Goal: Find specific page/section: Find specific page/section

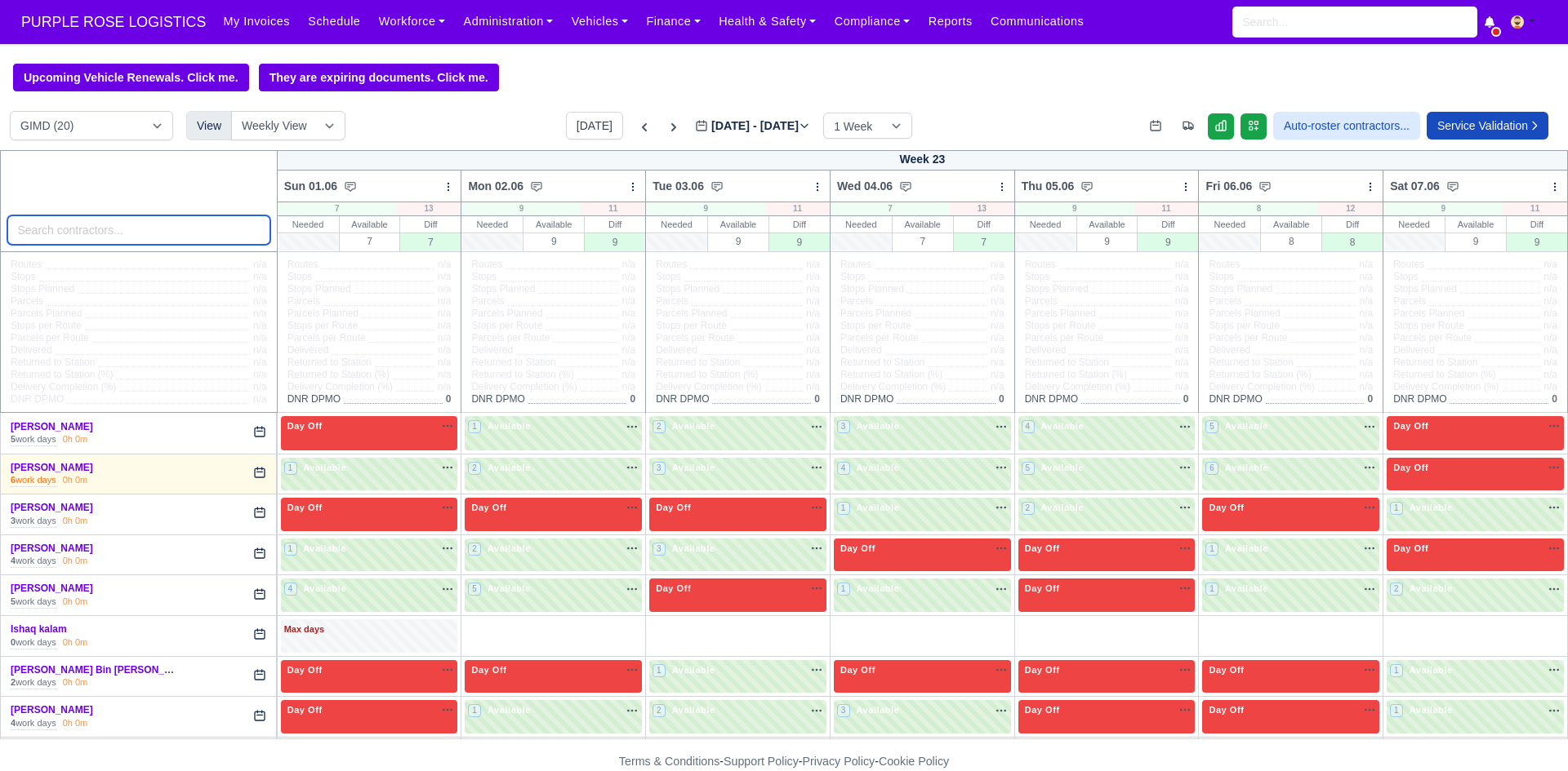
click at [203, 244] on input "search" at bounding box center [139, 230] width 263 height 30
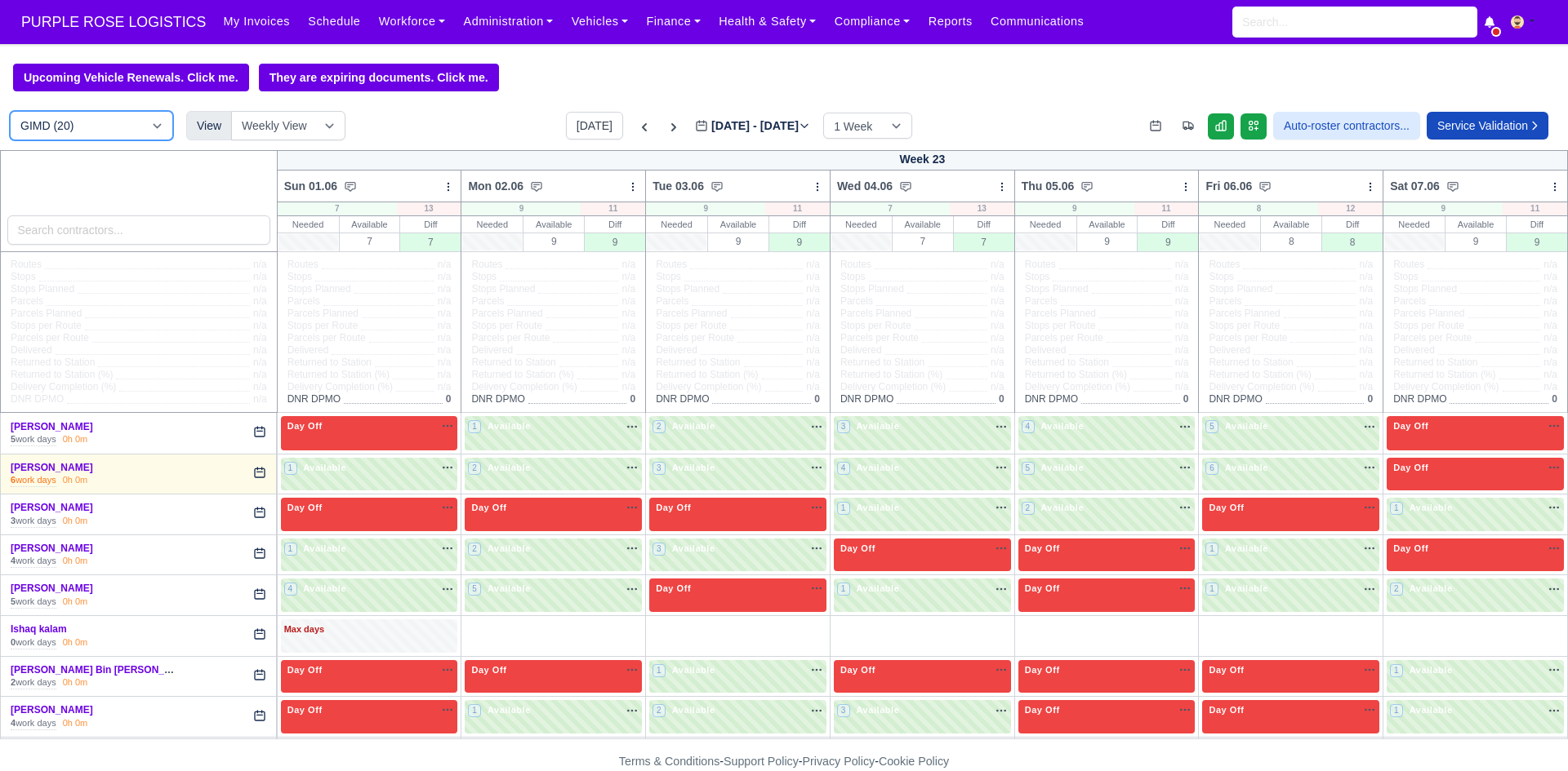
click at [167, 116] on select "DIG1 (194) DAK1 (1) GIMD (20)" at bounding box center [91, 125] width 163 height 30
select select "1"
click at [10, 113] on select "DIG1 (194) DAK1 (1) GIMD (20)" at bounding box center [91, 125] width 163 height 30
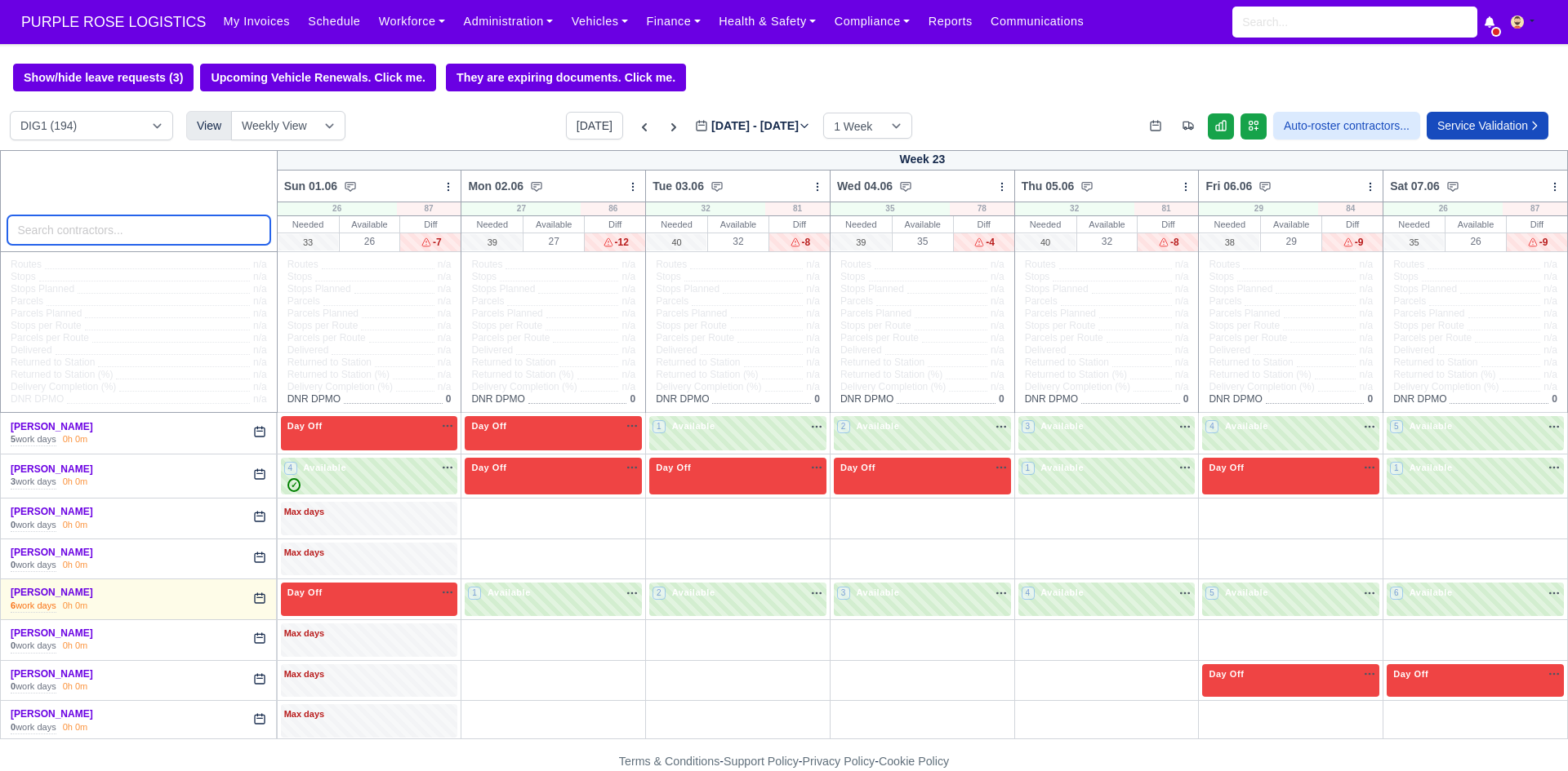
click at [159, 244] on input "search" at bounding box center [139, 230] width 263 height 30
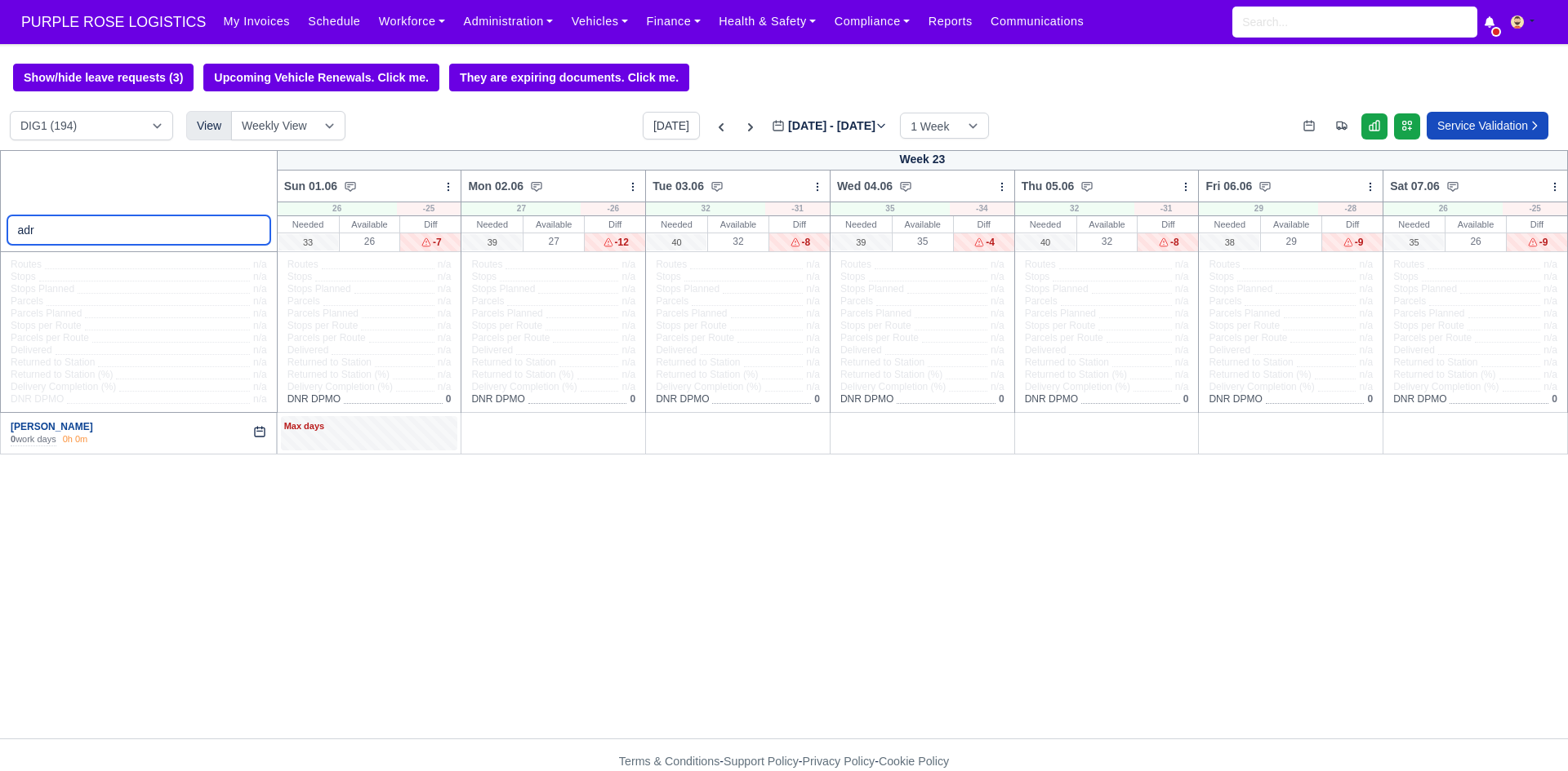
type input "adr"
click at [50, 426] on link "[PERSON_NAME]" at bounding box center [52, 427] width 83 height 11
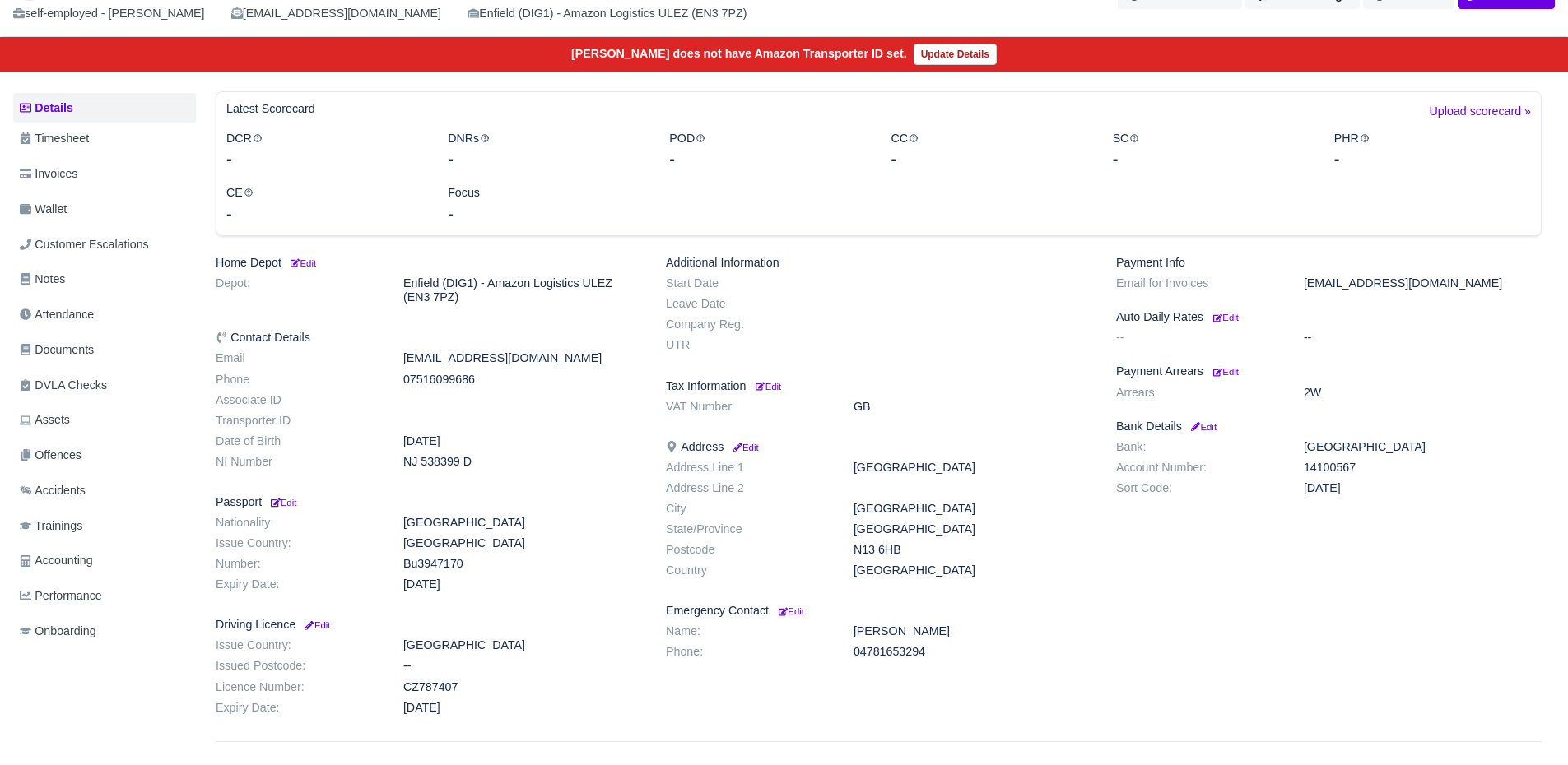
scroll to position [154, 0]
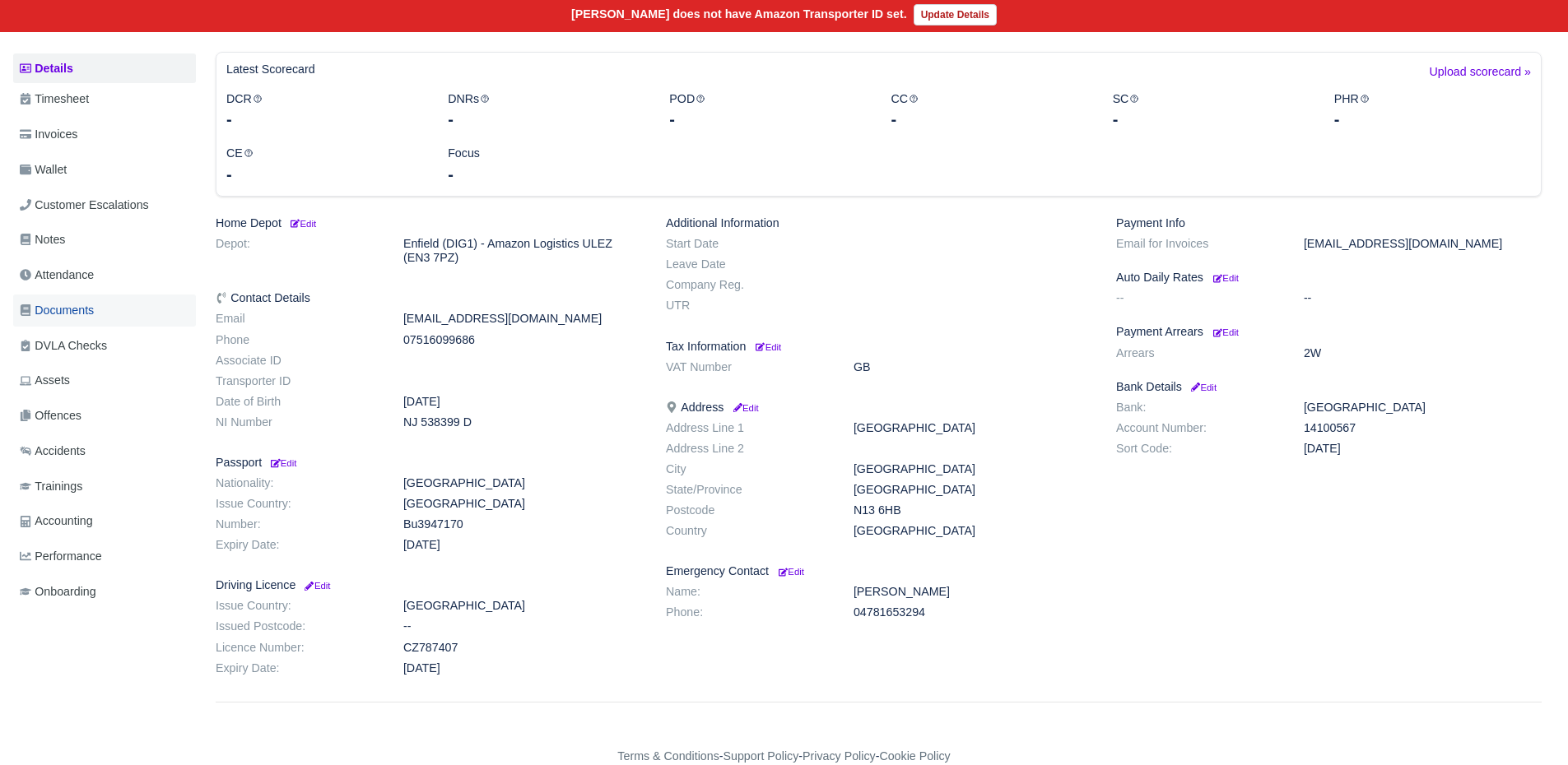
click at [72, 301] on span "Documents" at bounding box center [57, 310] width 74 height 19
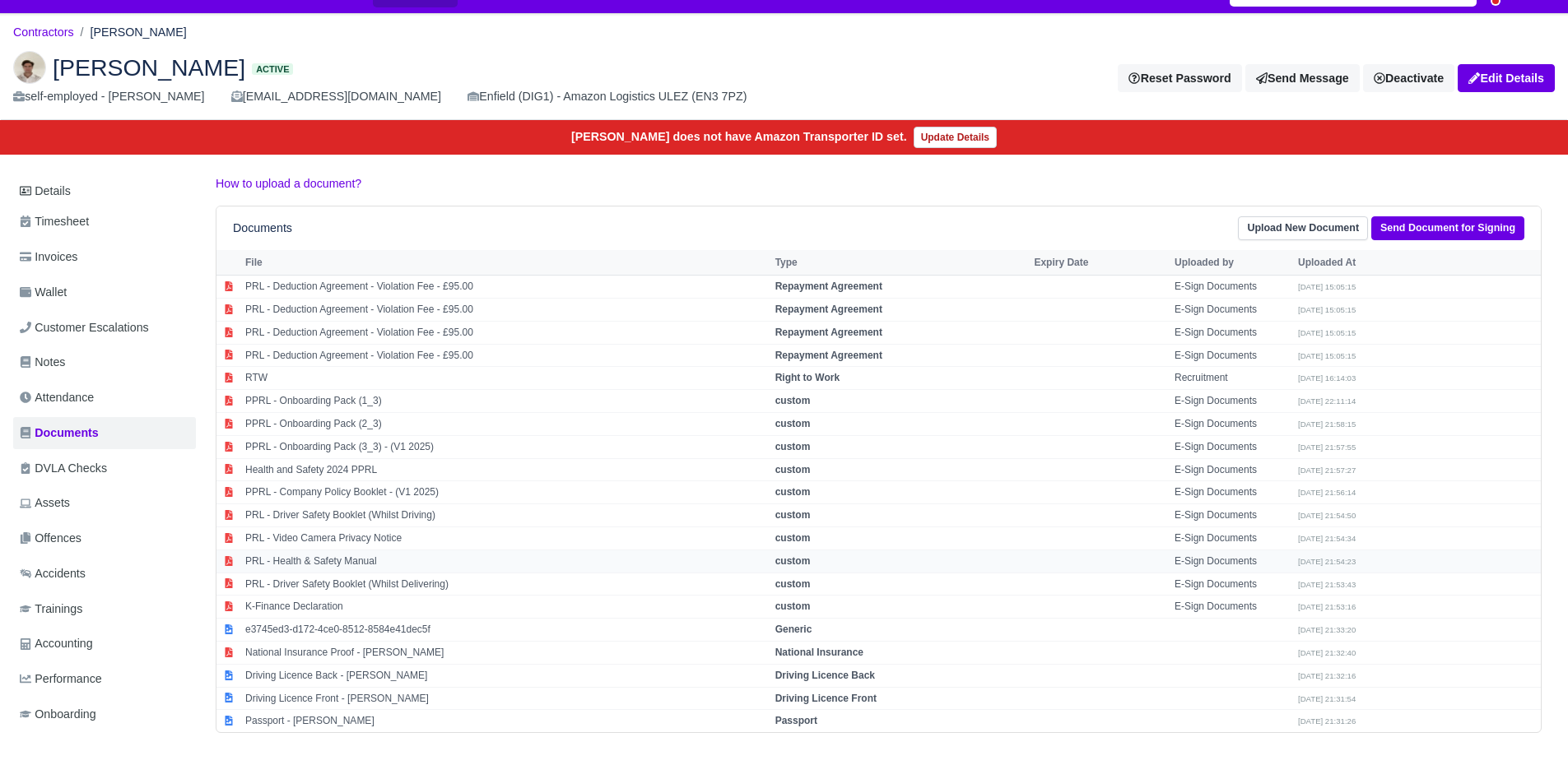
scroll to position [49, 0]
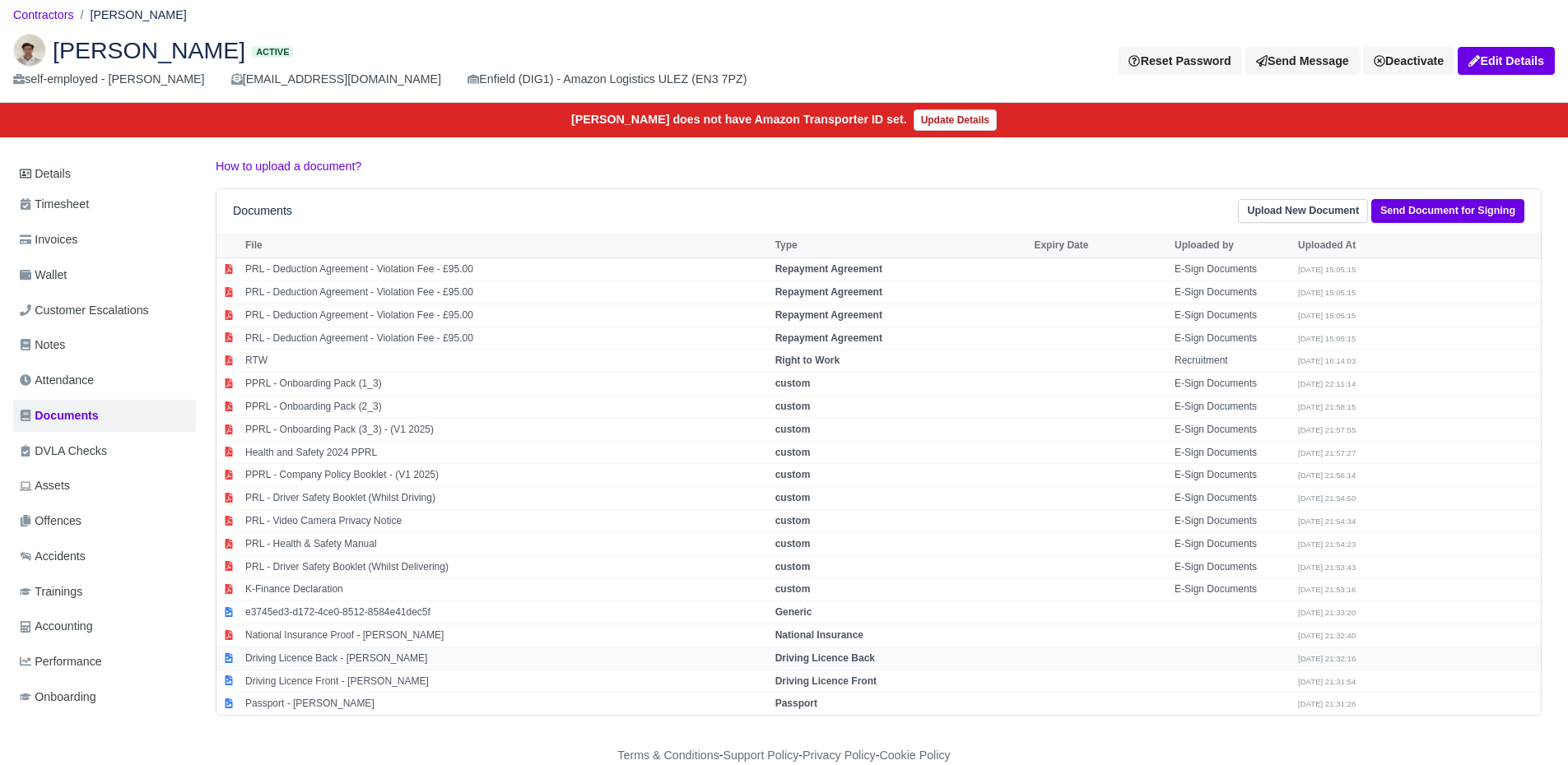
click at [290, 657] on td "Driving Licence Back - [PERSON_NAME]" at bounding box center [506, 658] width 530 height 23
select select "driving-licence-back"
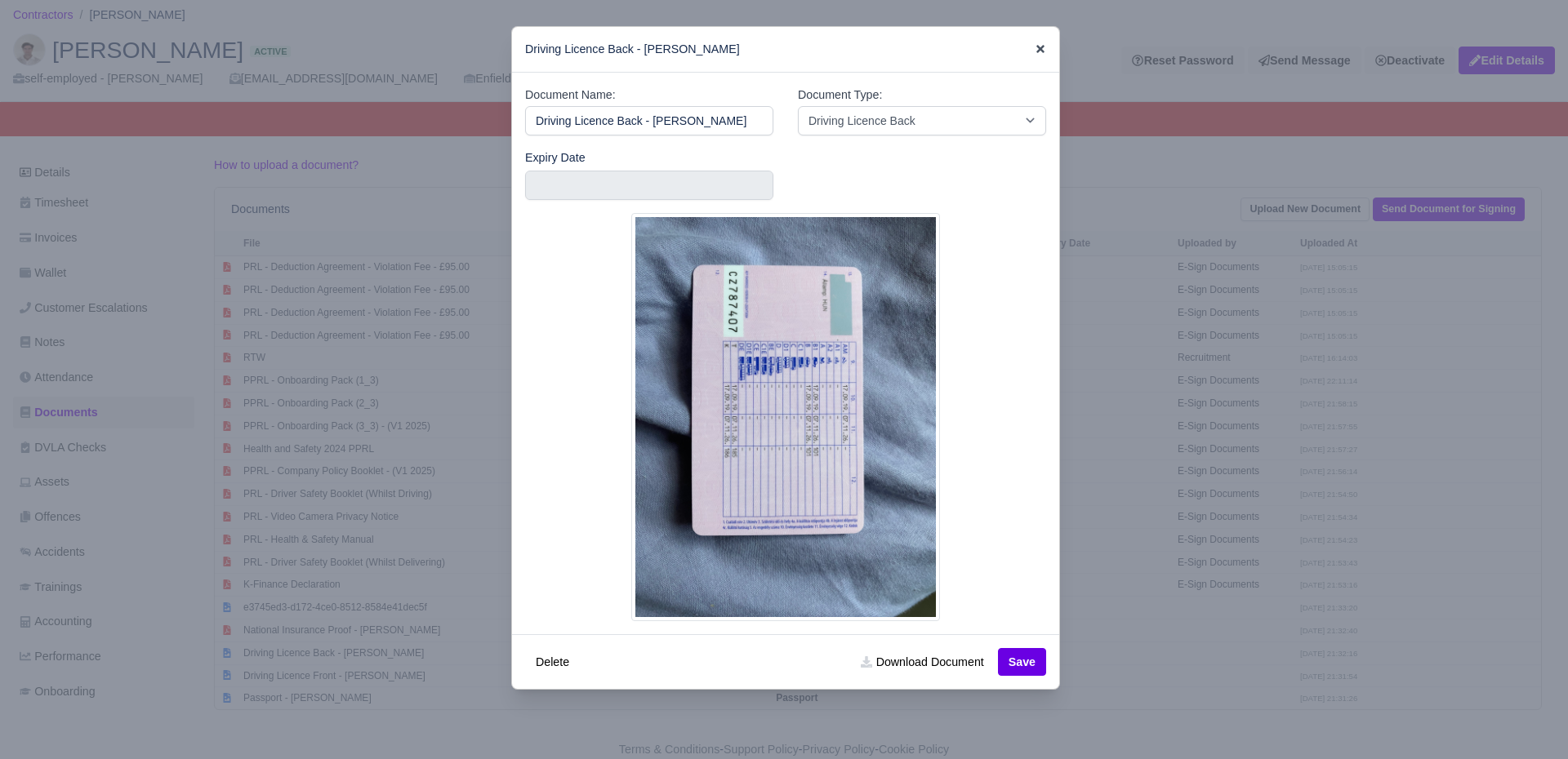
click at [1036, 48] on icon at bounding box center [1040, 49] width 8 height 8
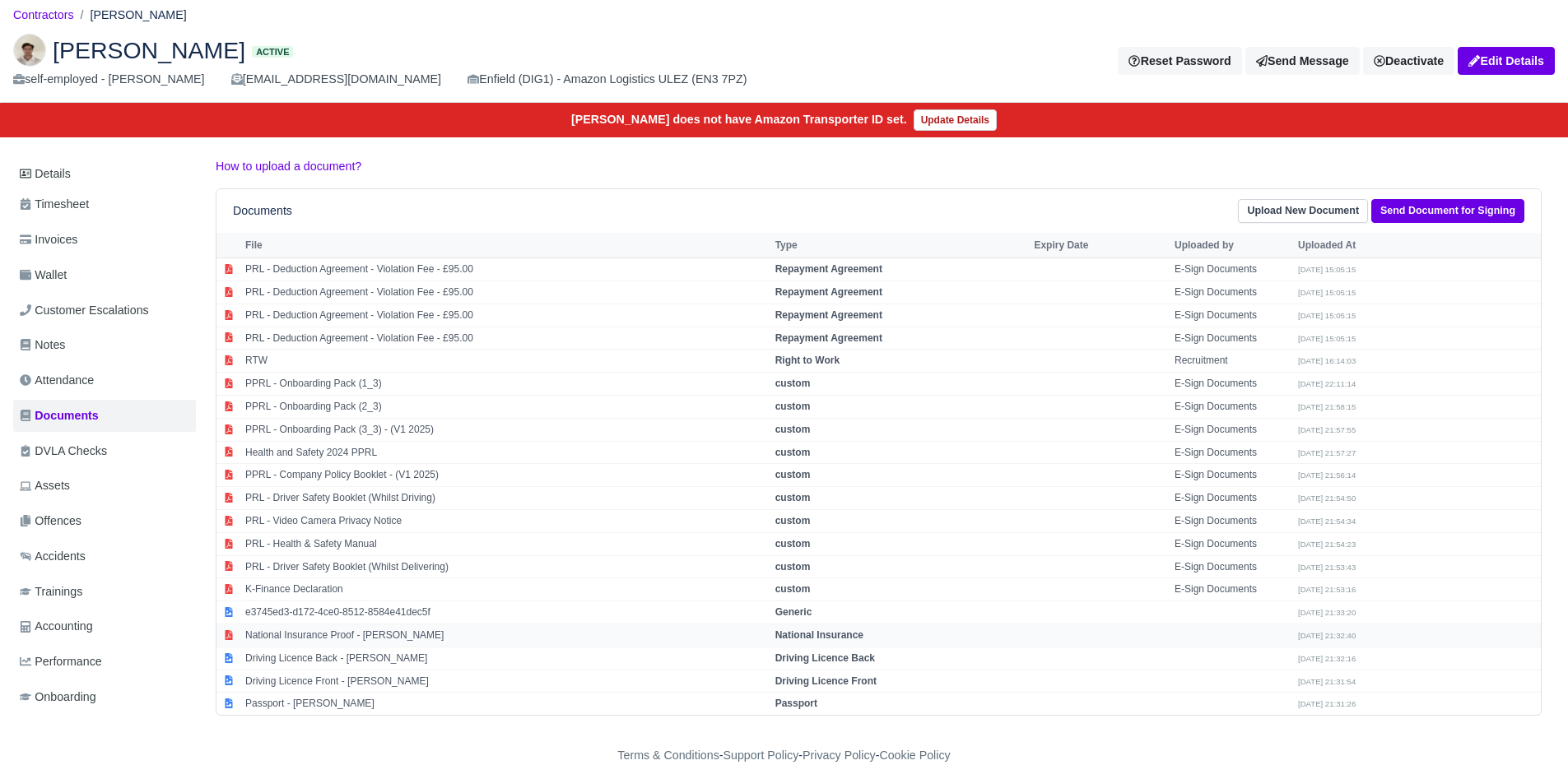
click at [307, 634] on td "National Insurance Proof - Adrian Ando" at bounding box center [506, 635] width 530 height 23
select select "national-insurance"
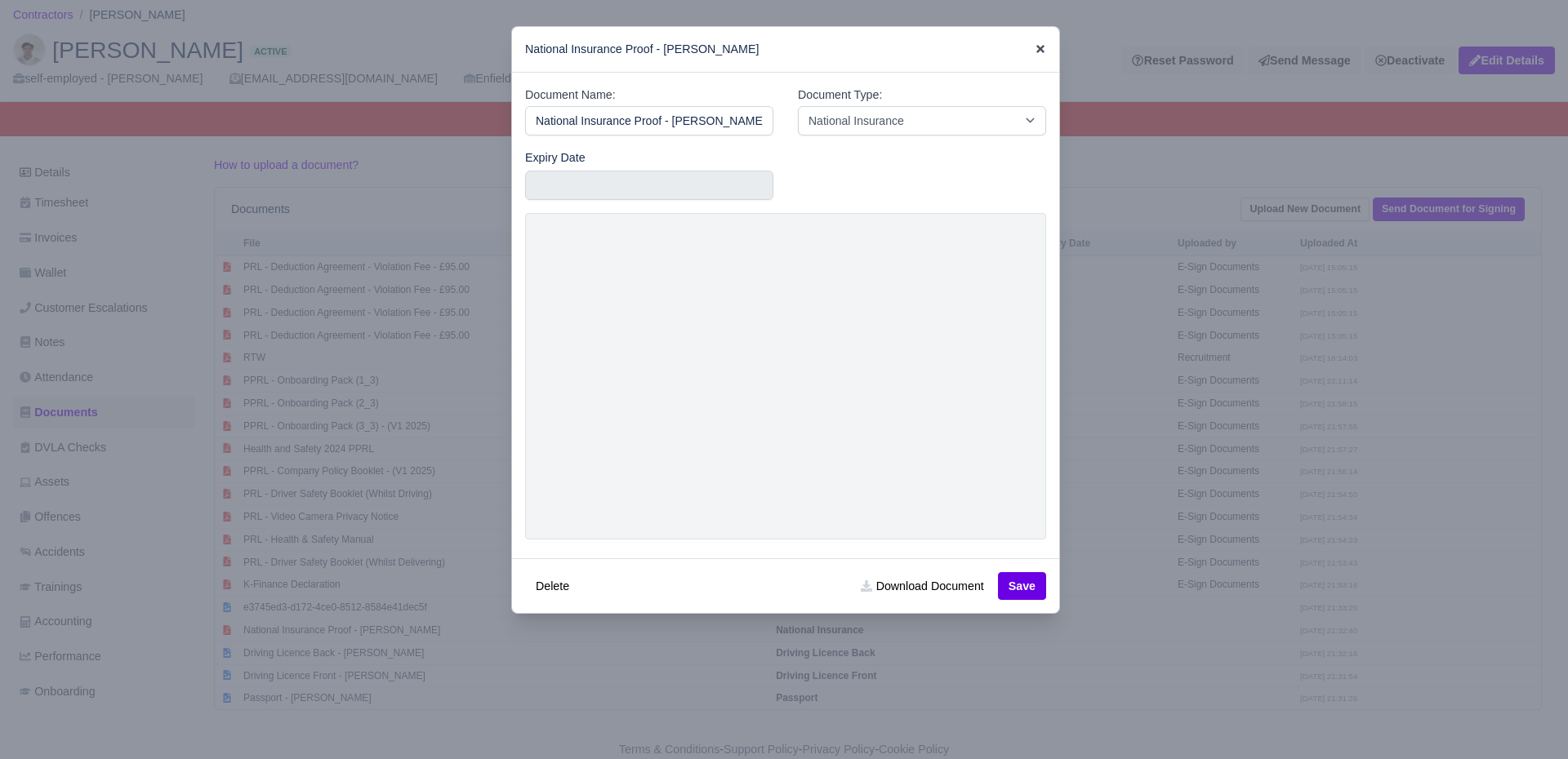
click at [1036, 50] on icon at bounding box center [1040, 49] width 8 height 8
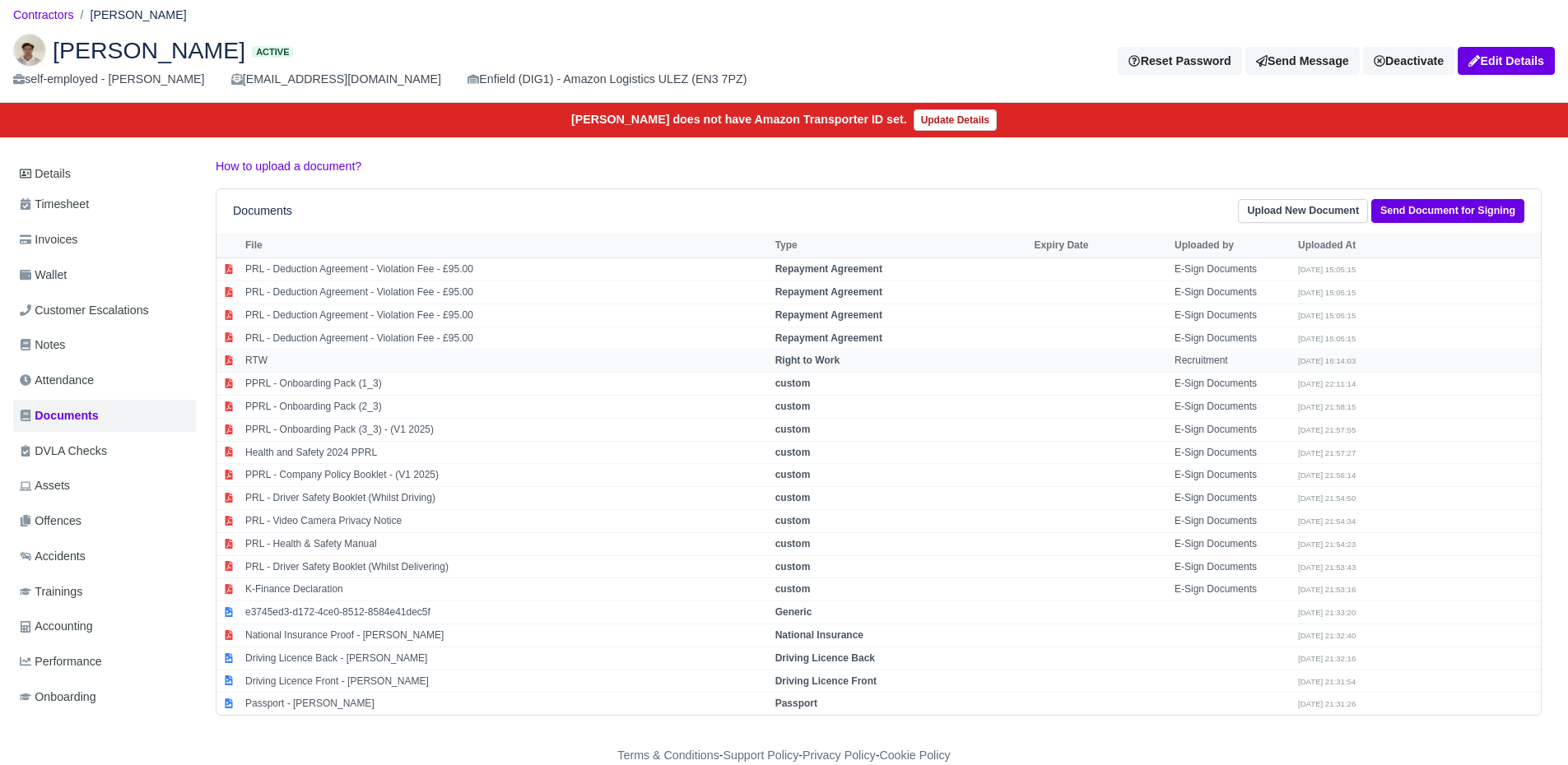
click at [256, 360] on td "RTW" at bounding box center [506, 361] width 530 height 23
select select "right-to-work"
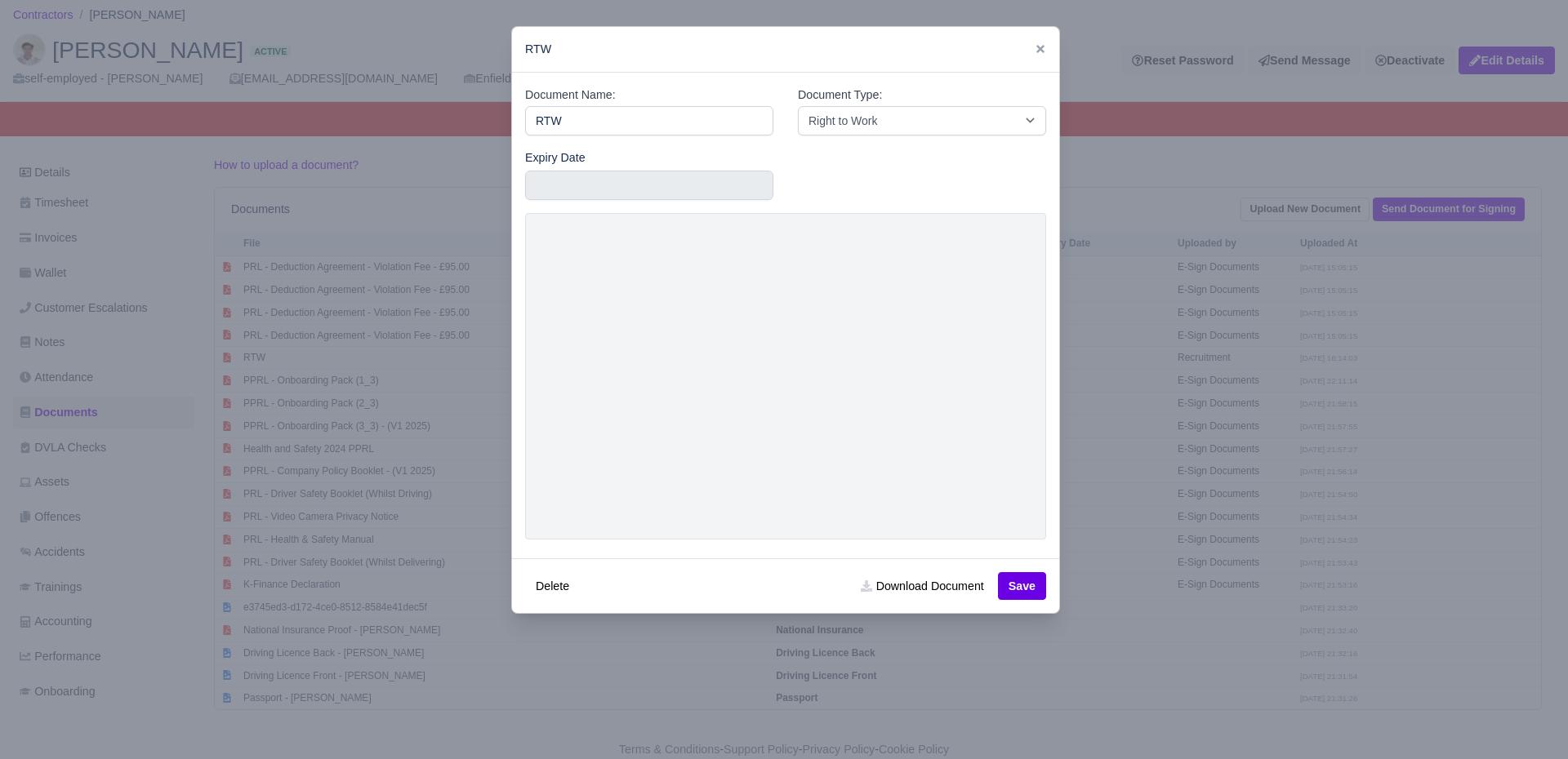
click at [1037, 43] on link at bounding box center [1040, 49] width 11 height 13
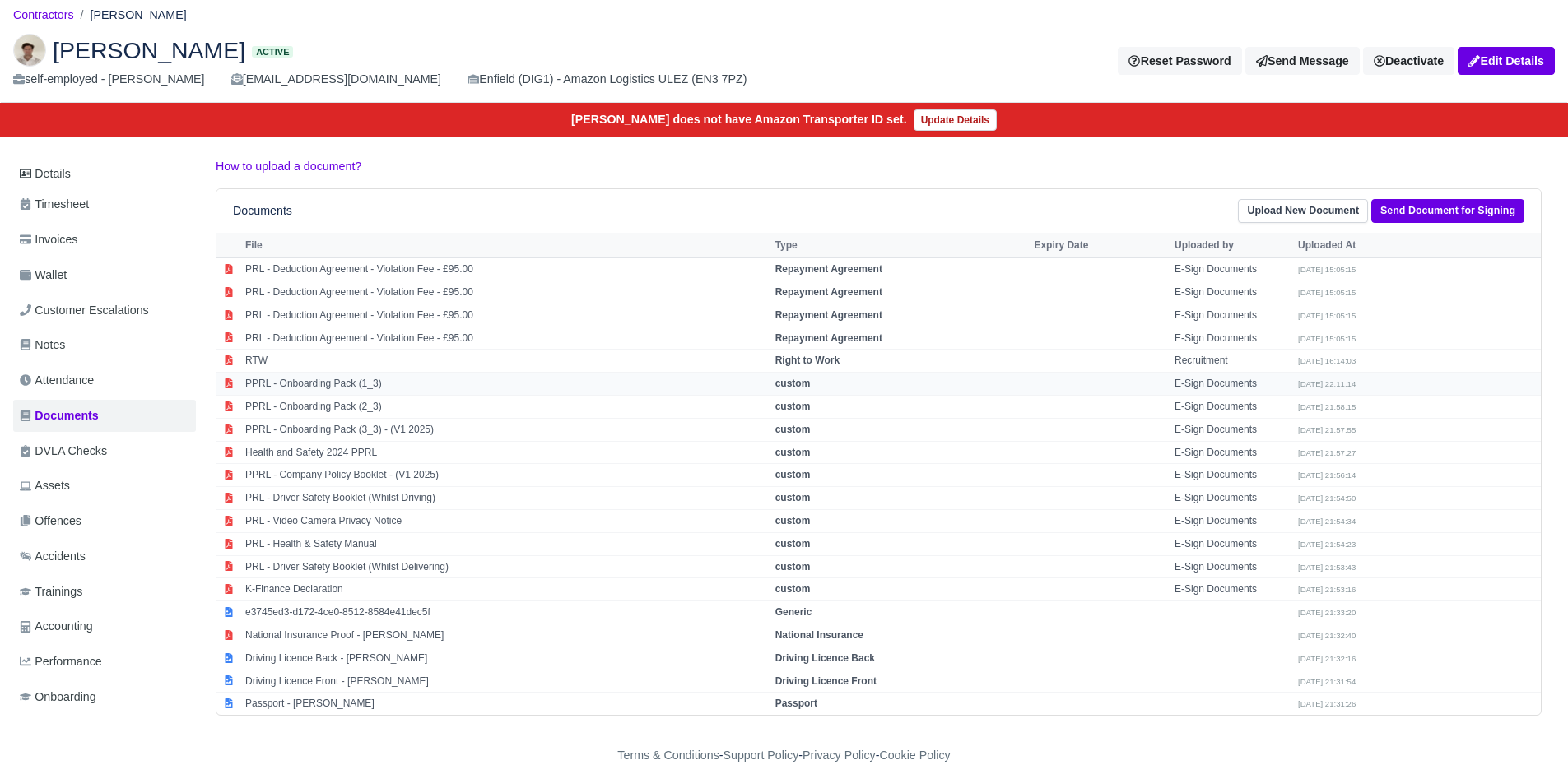
click at [369, 385] on td "PPRL - Onboarding Pack (1_3)" at bounding box center [506, 385] width 530 height 23
select select "custom"
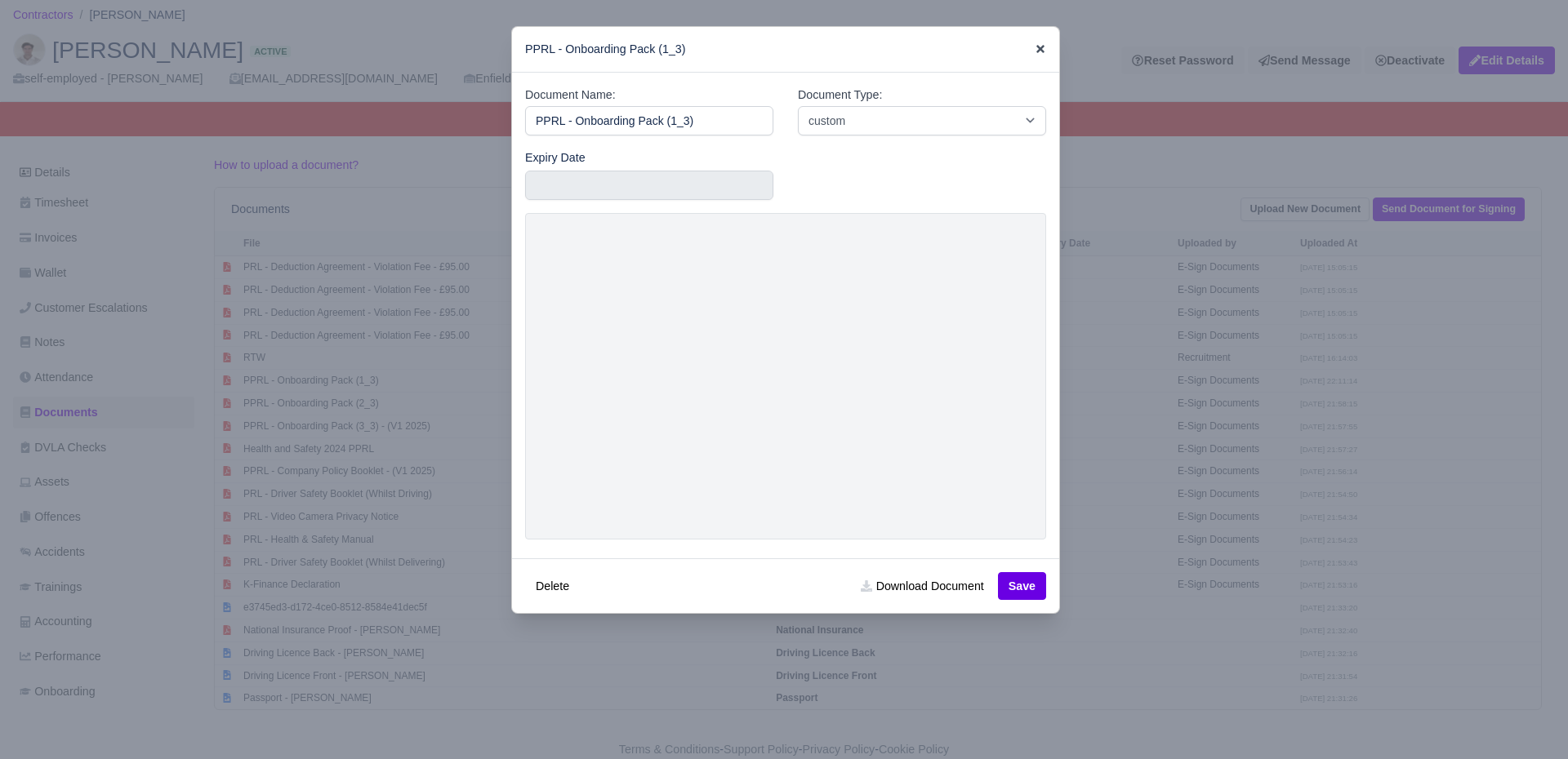
click at [1035, 43] on icon at bounding box center [1040, 49] width 11 height 11
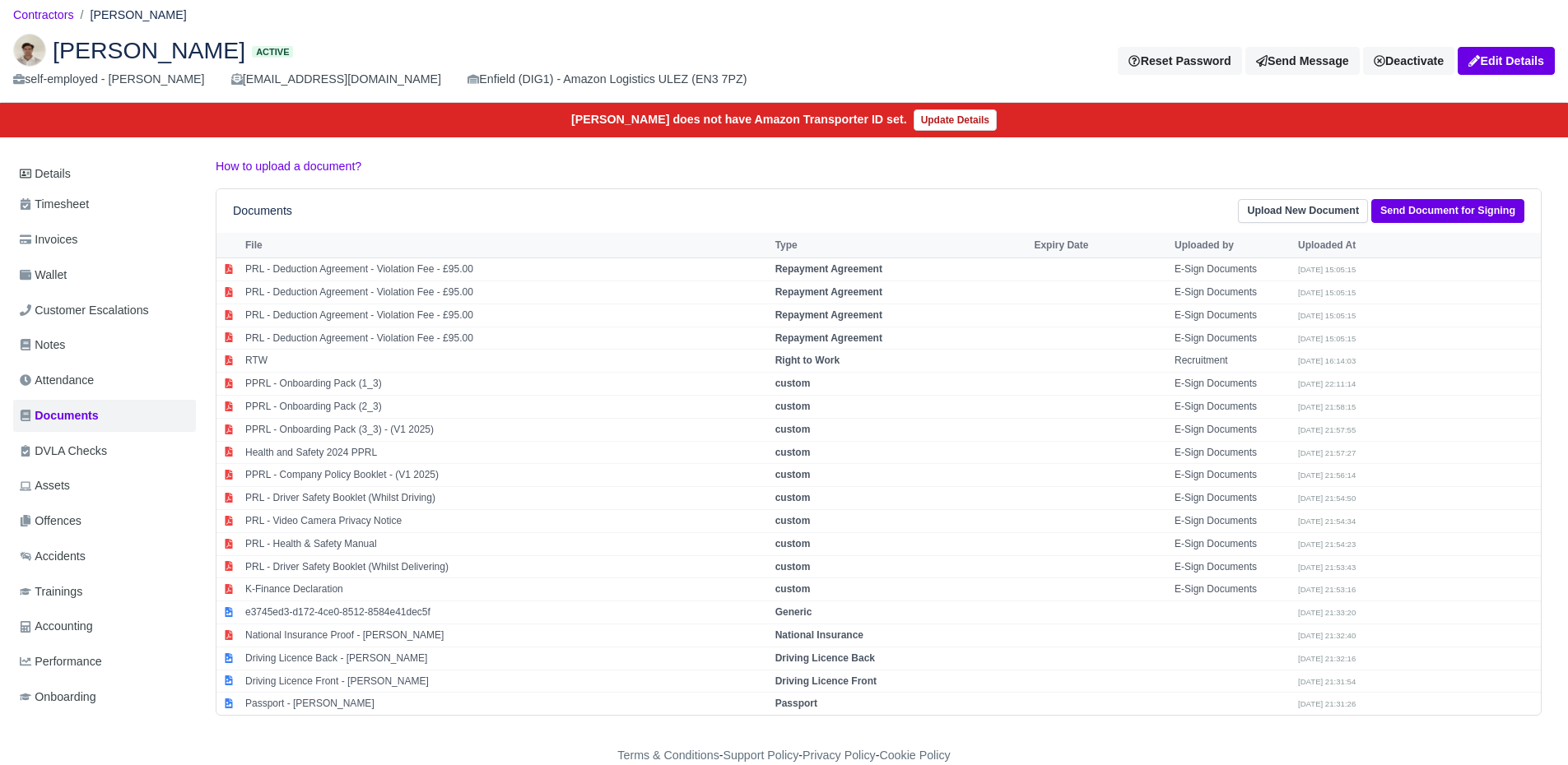
click at [417, 154] on main "Contractors Adrian Ando Adrian Ando Active self-employed - Adrian Ando ando1990…" at bounding box center [784, 381] width 1568 height 731
